Goal: Share content: Share content

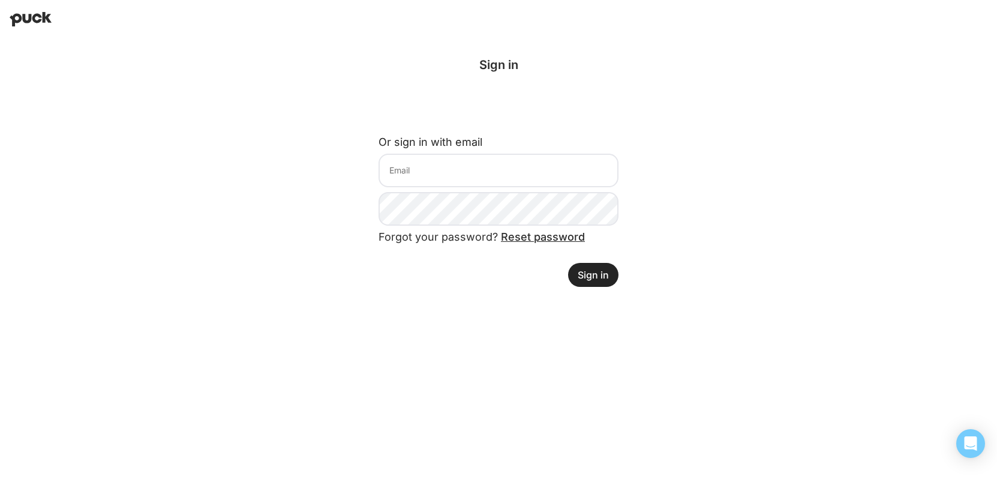
click at [593, 276] on button "Sign in" at bounding box center [593, 275] width 50 height 24
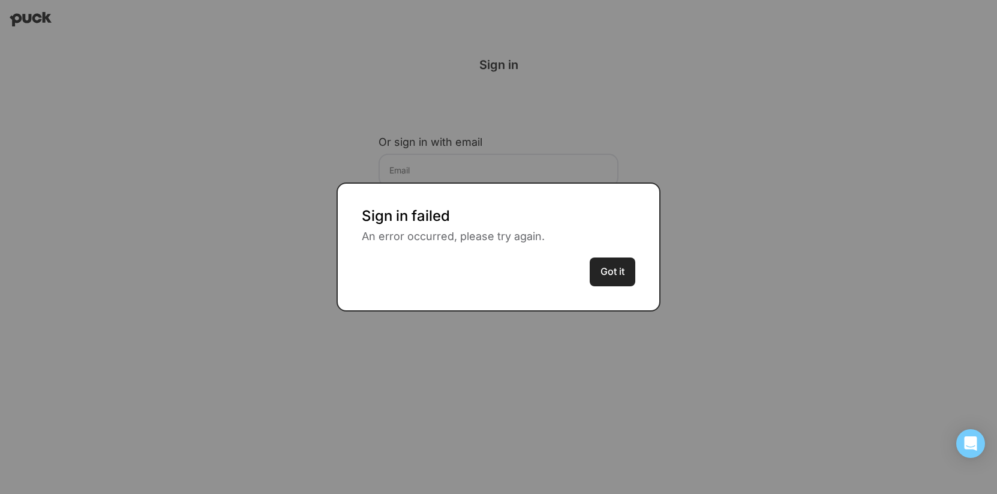
click at [618, 278] on button "Got it" at bounding box center [613, 271] width 46 height 29
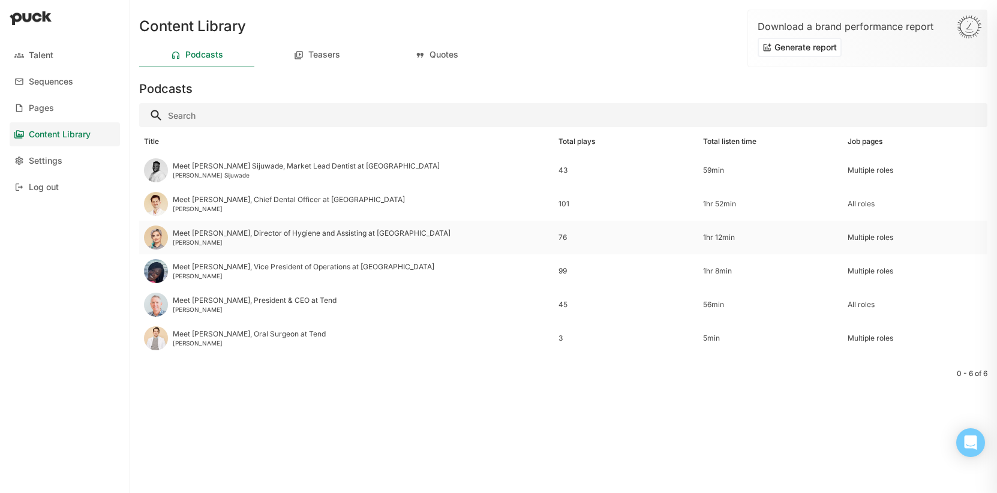
click at [147, 240] on img at bounding box center [156, 238] width 24 height 24
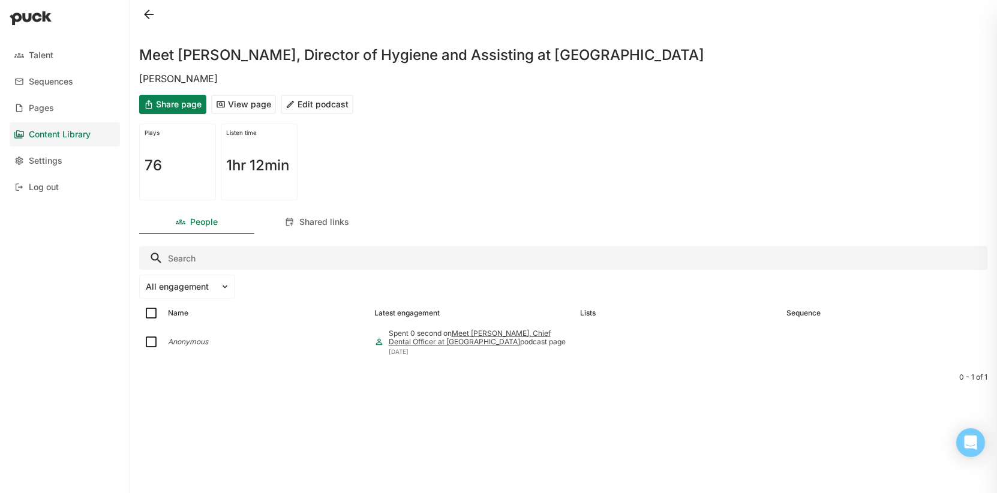
click at [254, 101] on button "View page" at bounding box center [243, 104] width 65 height 19
click at [187, 104] on button "Share page" at bounding box center [172, 104] width 67 height 19
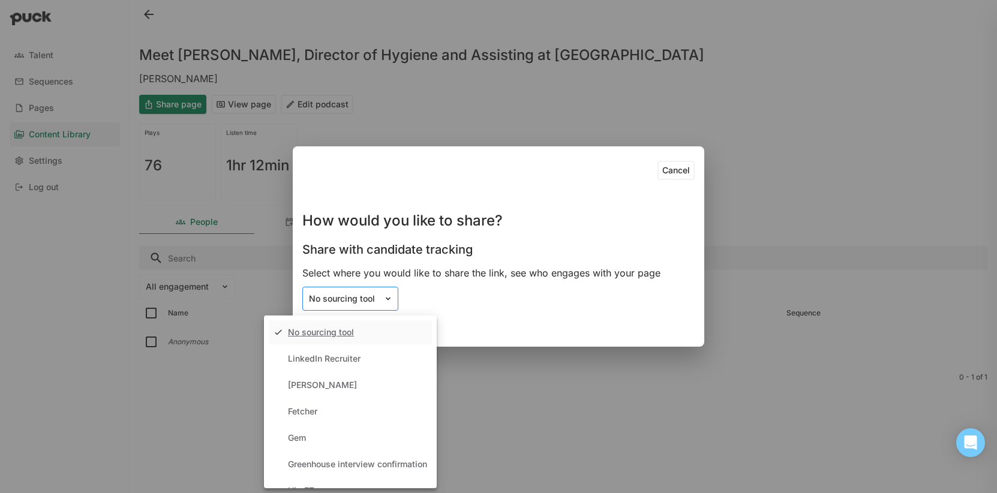
click at [340, 299] on div "No sourcing tool" at bounding box center [343, 299] width 68 height 10
click at [528, 307] on div "No sourcing tool selected, 1 of 11. 11 results available. Use Up and Down to ch…" at bounding box center [498, 299] width 392 height 24
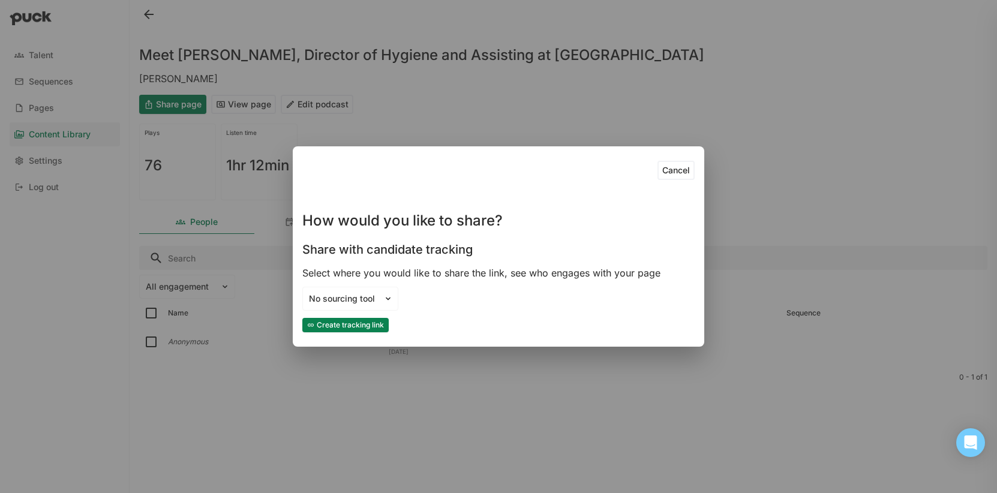
click at [355, 324] on button "Create tracking link" at bounding box center [345, 325] width 86 height 14
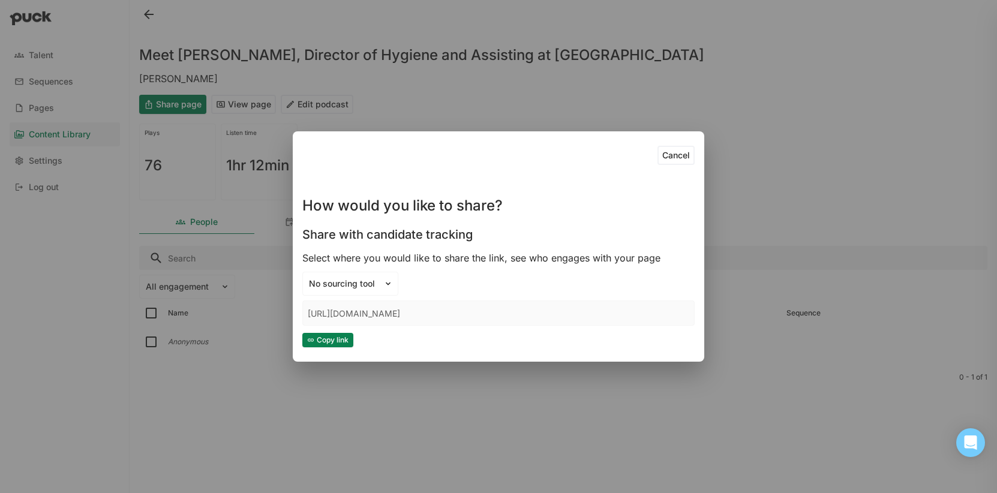
click at [670, 157] on button "Cancel" at bounding box center [675, 155] width 37 height 19
